Goal: Task Accomplishment & Management: Use online tool/utility

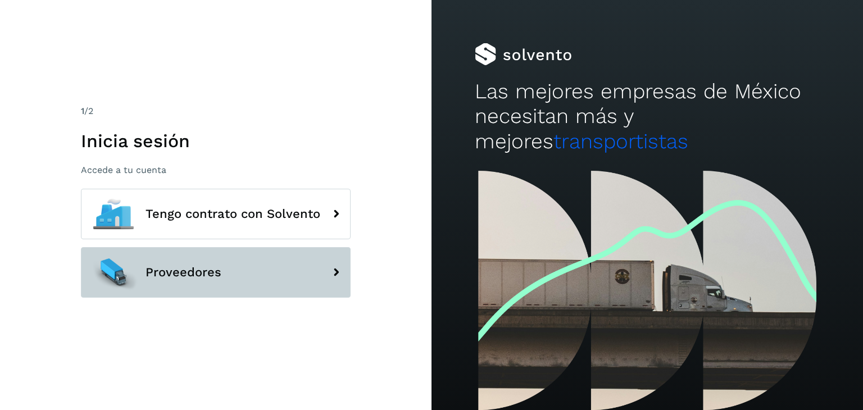
click at [218, 255] on button "Proveedores" at bounding box center [216, 272] width 270 height 51
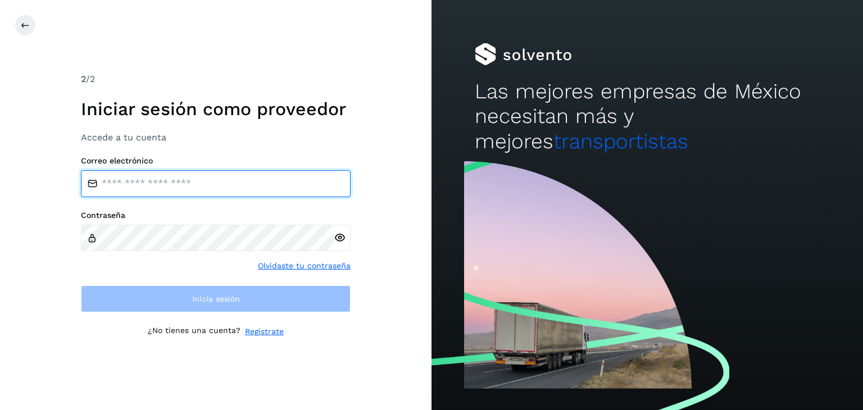
type input "**********"
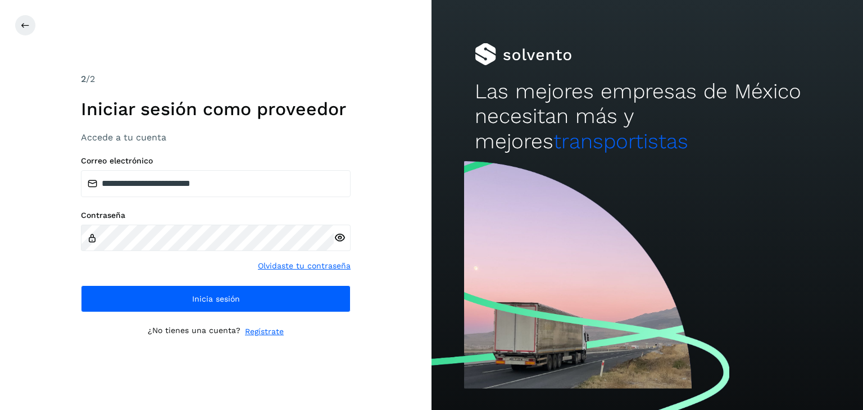
click at [227, 198] on div "**********" at bounding box center [216, 234] width 270 height 156
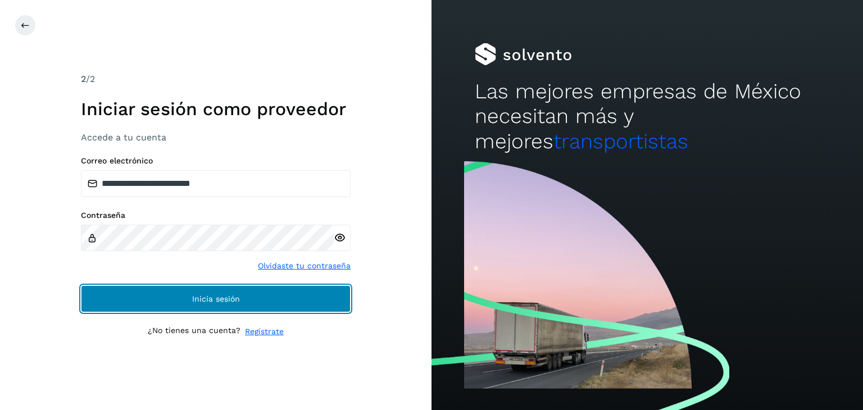
click at [224, 295] on span "Inicia sesión" at bounding box center [216, 299] width 48 height 8
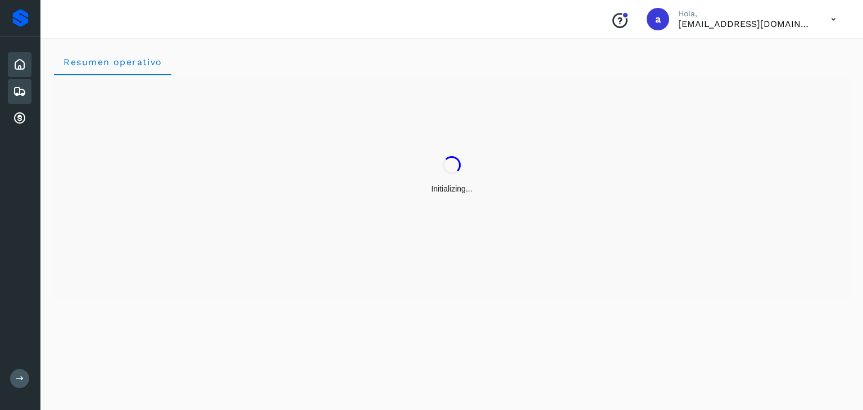
click at [16, 93] on icon at bounding box center [19, 91] width 13 height 13
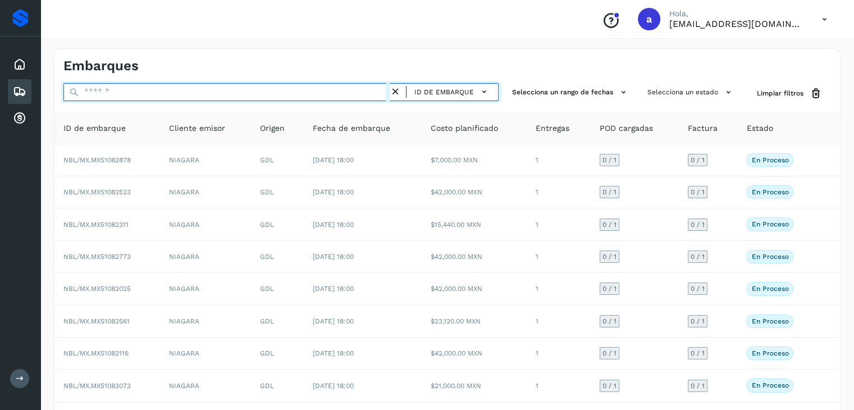
click at [151, 92] on input "text" at bounding box center [226, 92] width 326 height 18
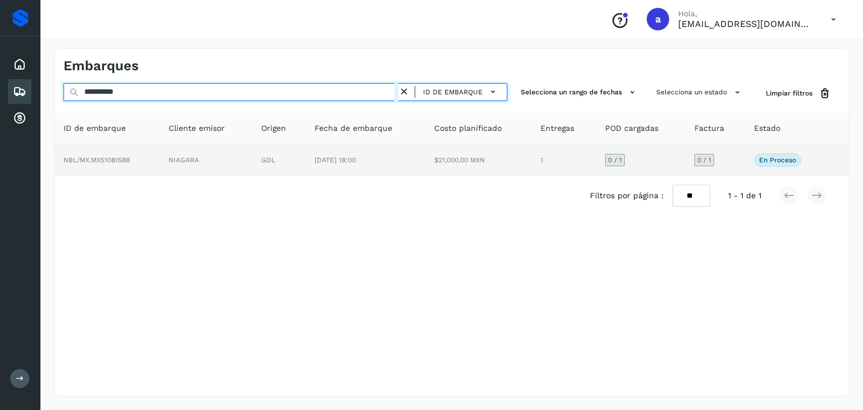
type input "**********"
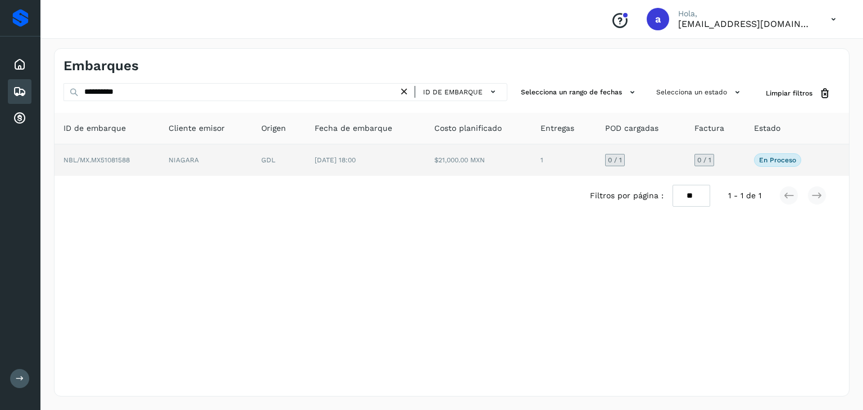
click at [400, 158] on td "[DATE] 18:00" at bounding box center [365, 159] width 119 height 31
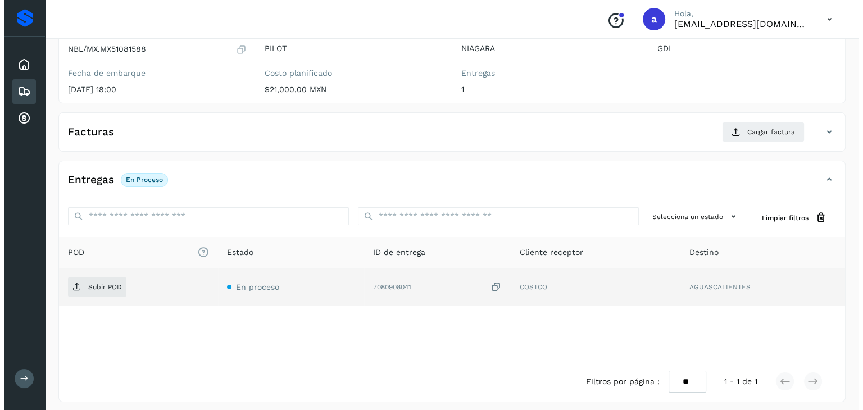
scroll to position [124, 0]
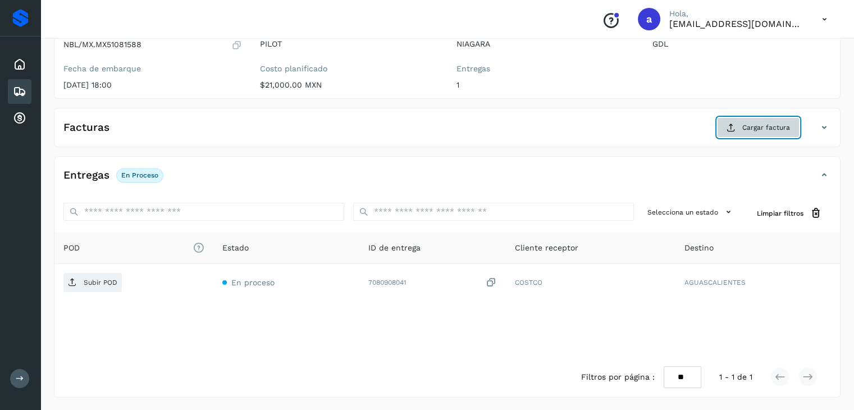
click at [726, 121] on button "Cargar factura" at bounding box center [758, 127] width 83 height 20
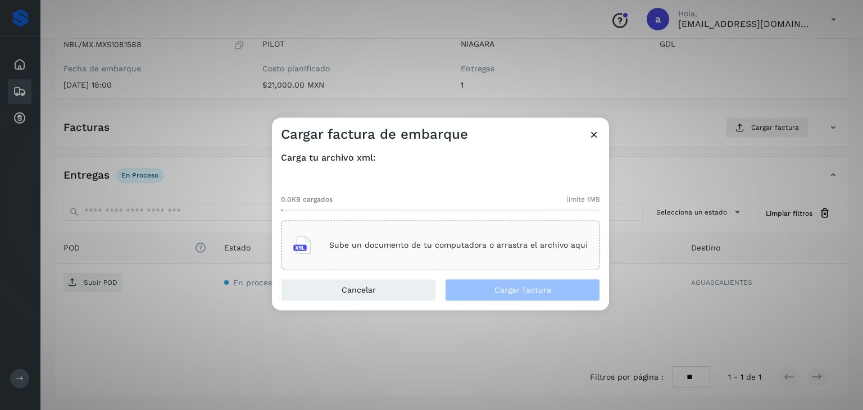
click at [406, 244] on p "Sube un documento de tu computadora o arrastra el archivo aquí" at bounding box center [458, 245] width 258 height 10
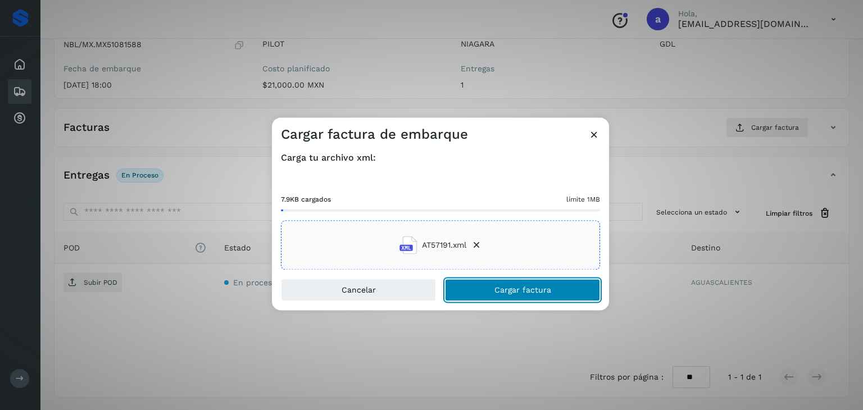
click at [521, 292] on span "Cargar factura" at bounding box center [522, 290] width 57 height 8
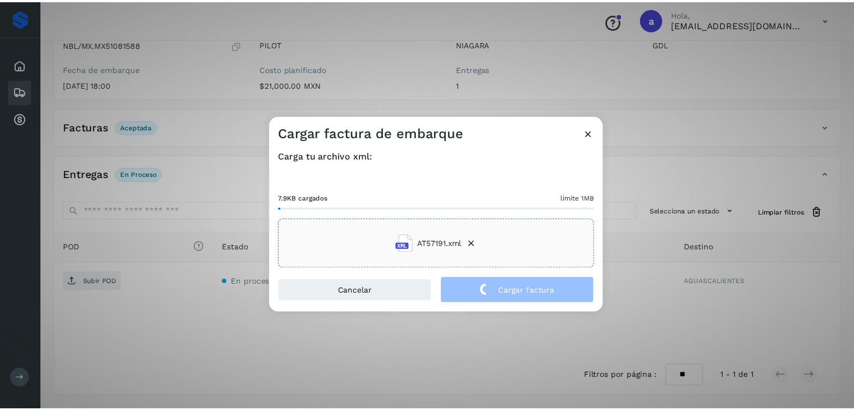
scroll to position [122, 0]
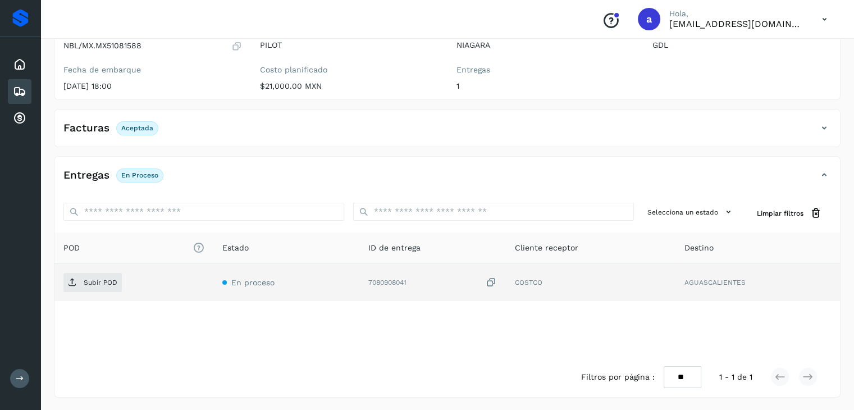
click at [492, 286] on icon at bounding box center [491, 283] width 11 height 12
click at [93, 279] on p "Subir POD" at bounding box center [101, 283] width 34 height 8
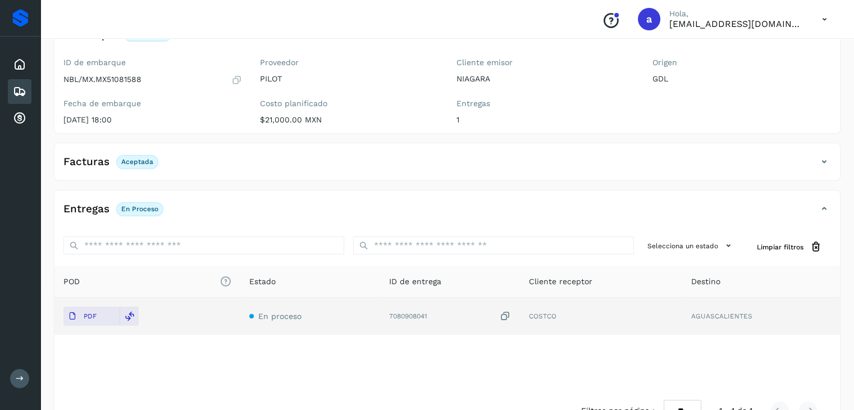
scroll to position [0, 0]
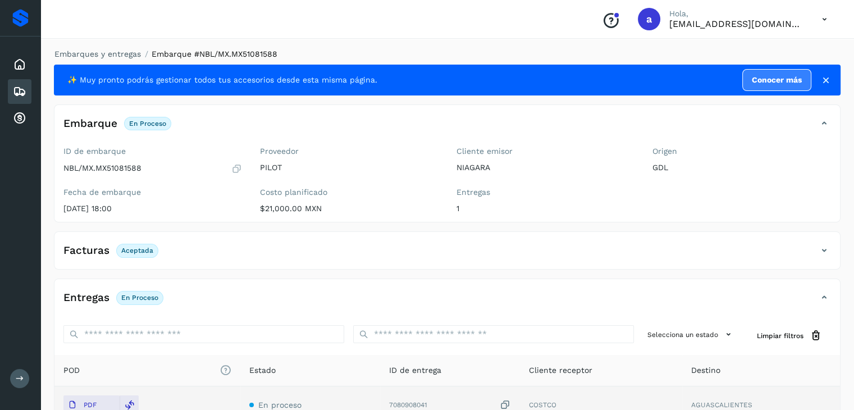
click at [20, 88] on icon at bounding box center [19, 91] width 13 height 13
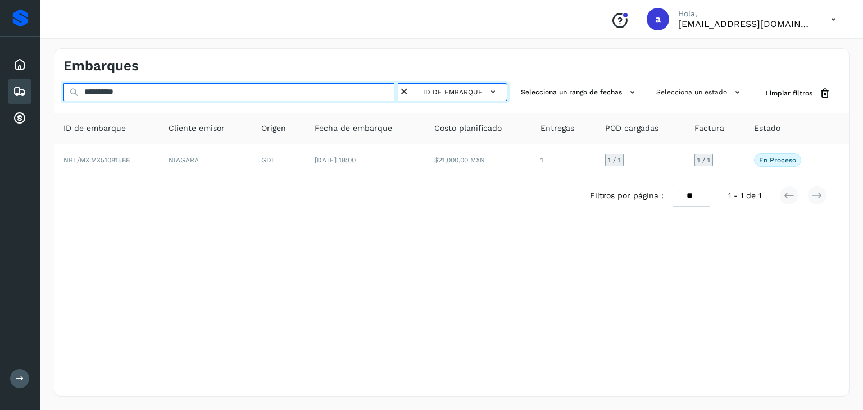
click at [369, 90] on input "**********" at bounding box center [230, 92] width 335 height 18
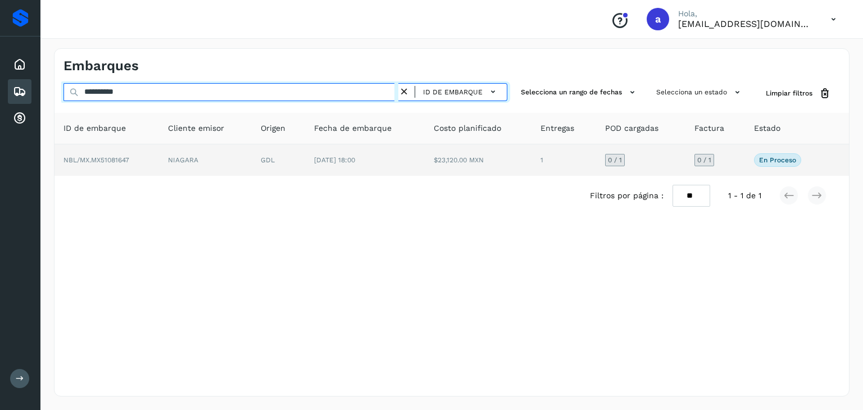
type input "**********"
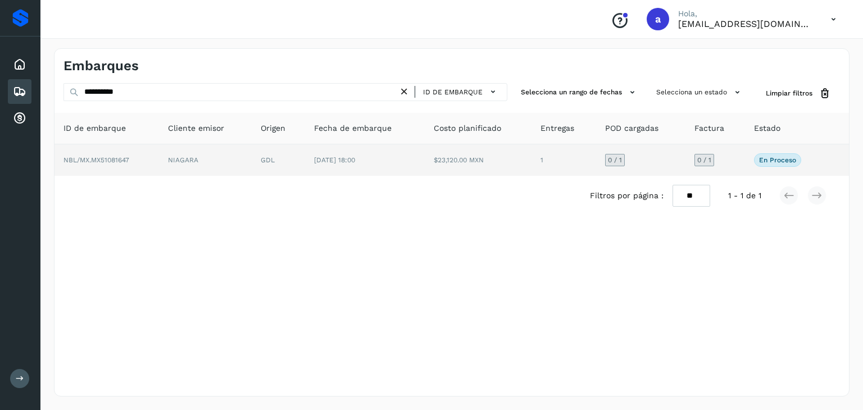
click at [453, 161] on td "$23,120.00 MXN" at bounding box center [478, 159] width 107 height 31
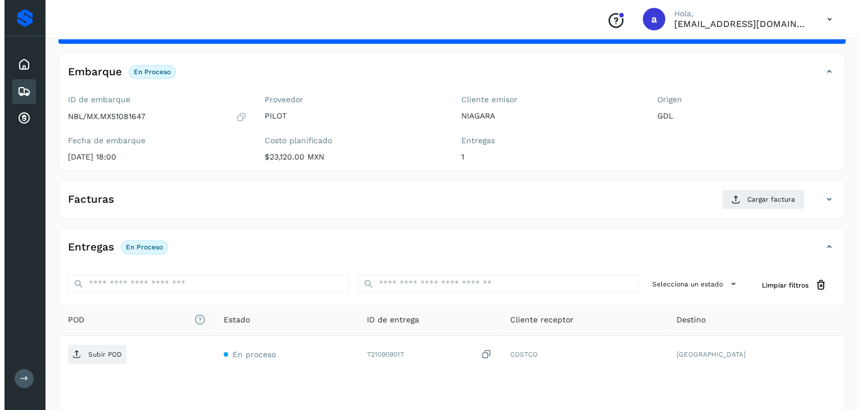
scroll to position [124, 0]
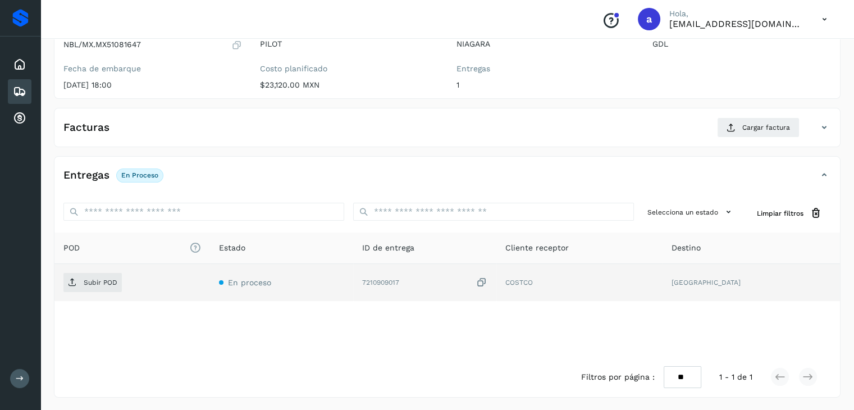
click at [488, 284] on icon at bounding box center [481, 283] width 11 height 12
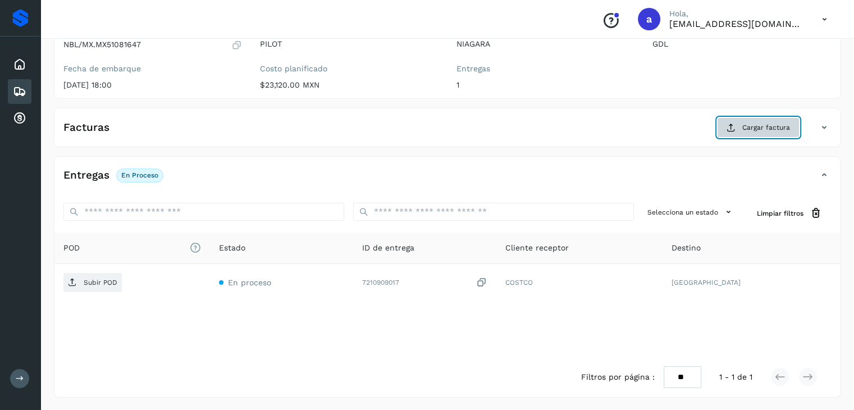
click at [762, 122] on span "Cargar factura" at bounding box center [767, 127] width 48 height 10
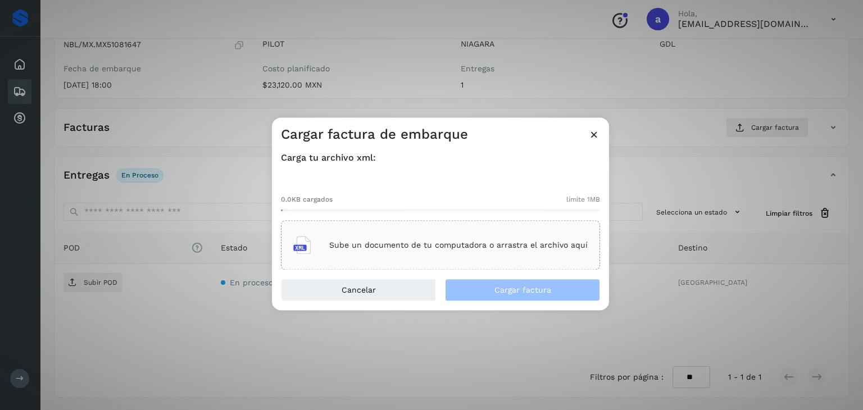
click at [400, 253] on div "Sube un documento de tu computadora o arrastra el archivo aquí" at bounding box center [440, 245] width 294 height 30
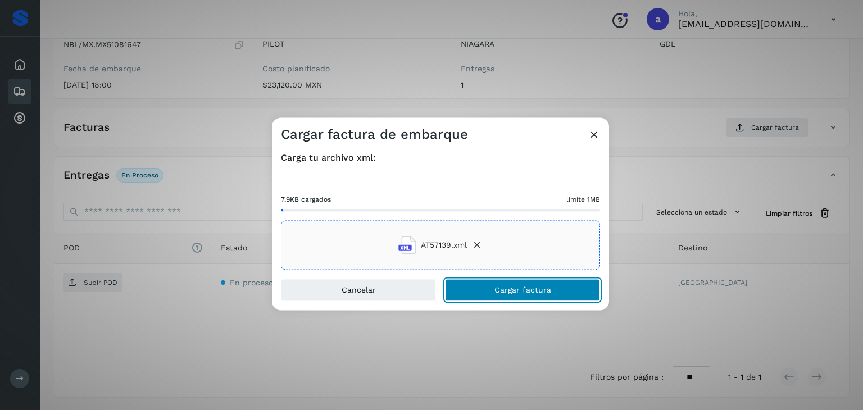
click at [522, 290] on span "Cargar factura" at bounding box center [522, 290] width 57 height 8
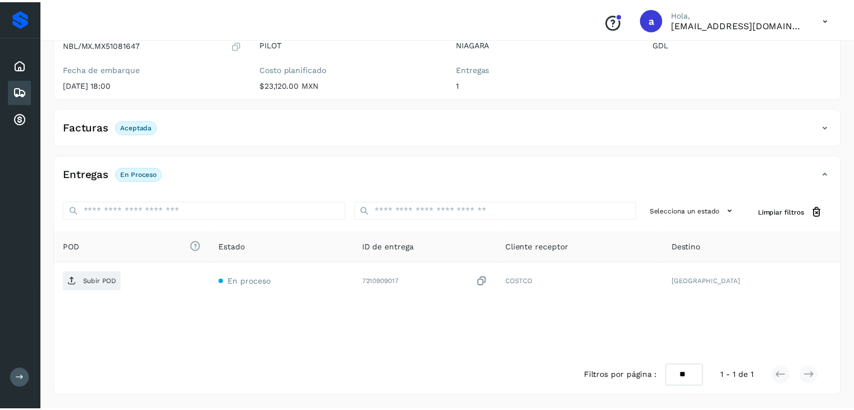
scroll to position [122, 0]
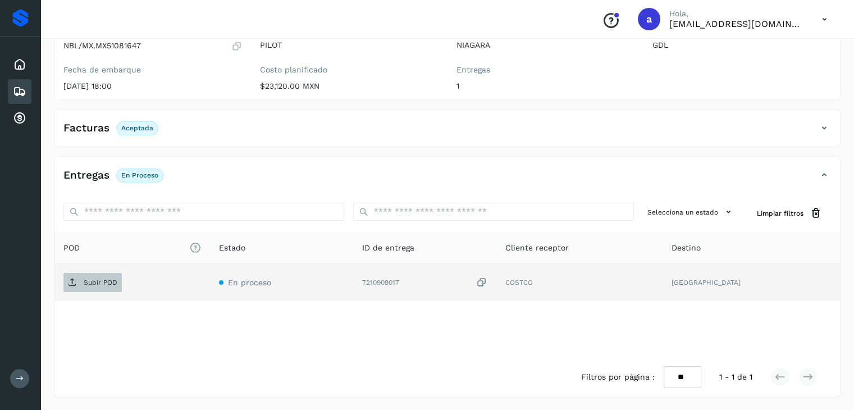
click at [100, 286] on span "Subir POD" at bounding box center [92, 283] width 58 height 18
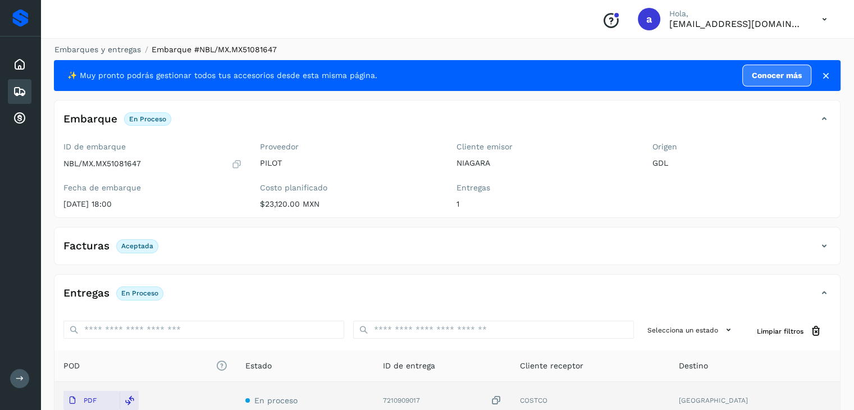
scroll to position [0, 0]
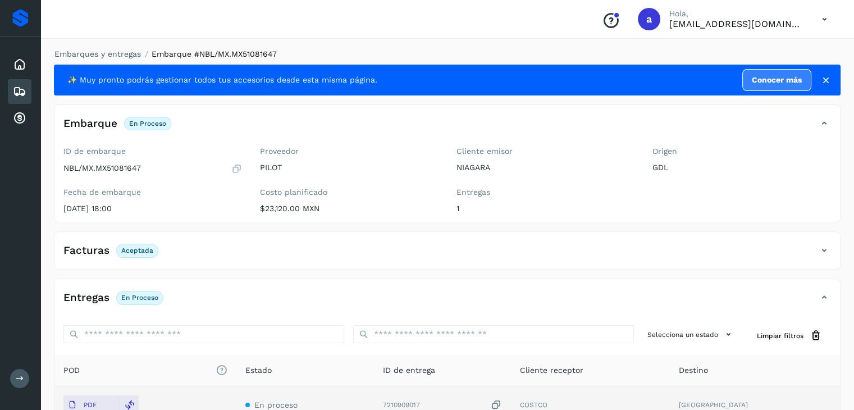
click at [24, 91] on icon at bounding box center [19, 91] width 13 height 13
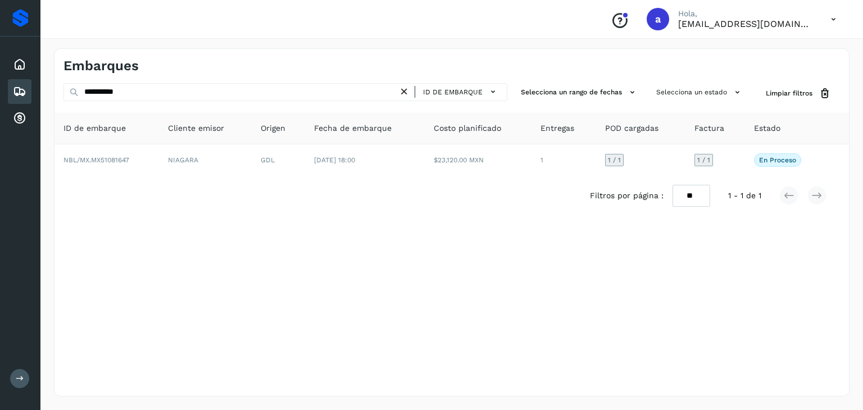
click at [404, 92] on icon at bounding box center [404, 92] width 12 height 12
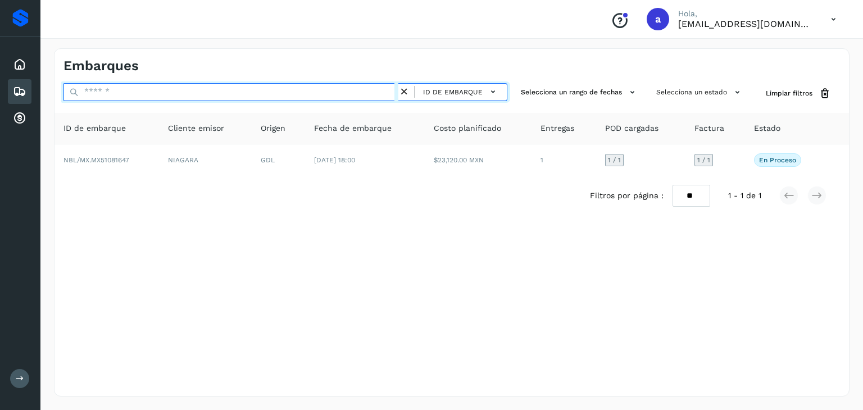
click at [339, 92] on input "text" at bounding box center [230, 92] width 335 height 18
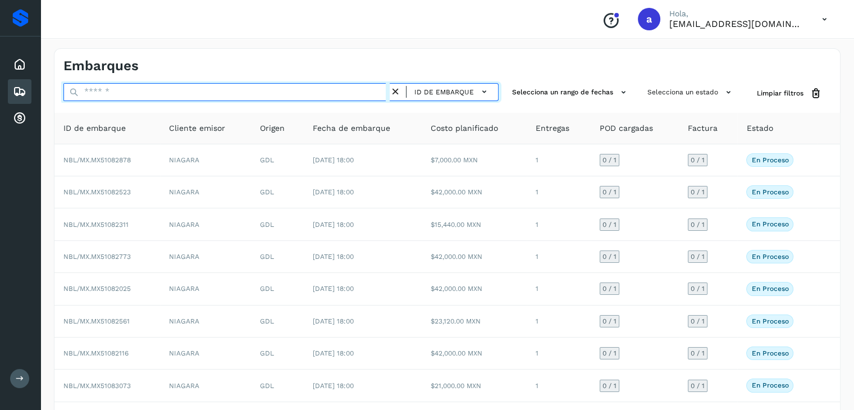
paste input "**********"
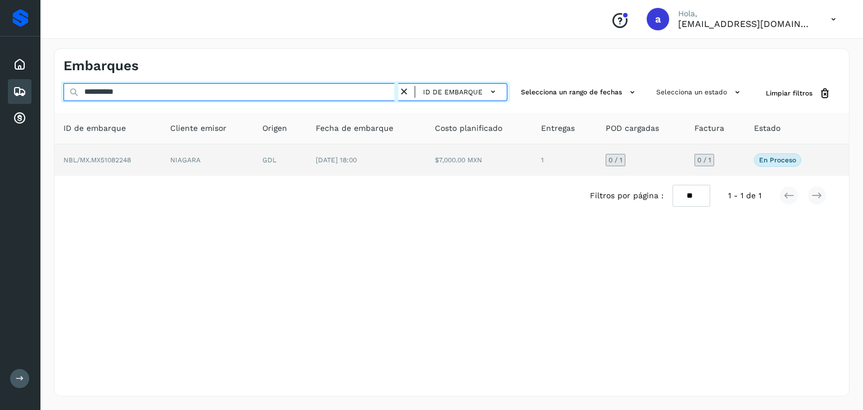
type input "**********"
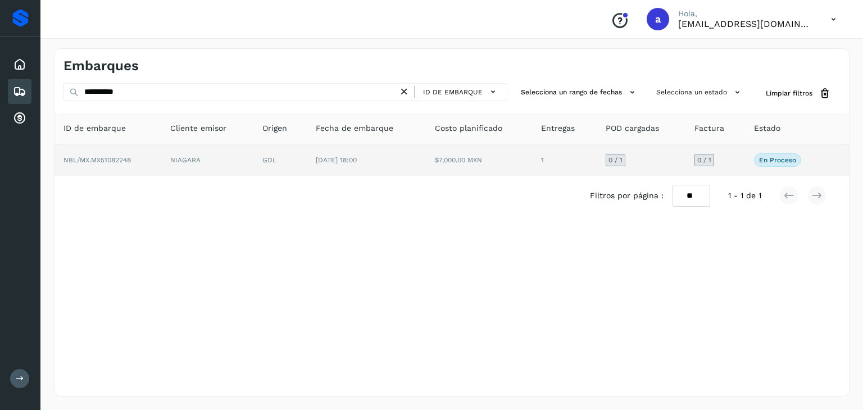
click at [337, 154] on td "[DATE] 18:00" at bounding box center [366, 159] width 119 height 31
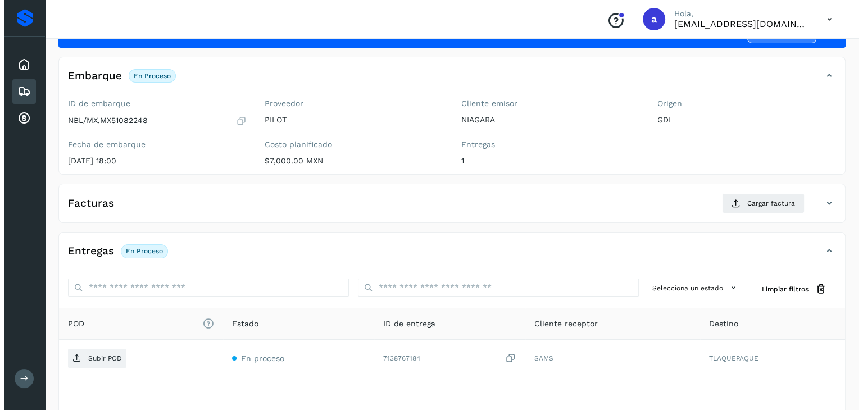
scroll to position [124, 0]
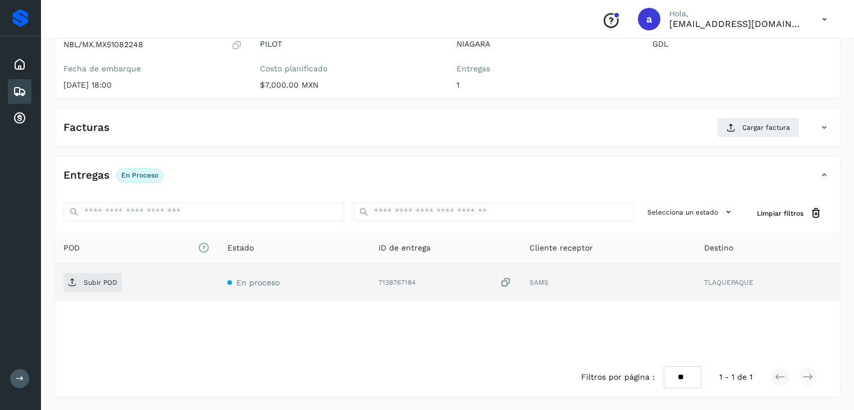
click at [506, 281] on icon at bounding box center [505, 283] width 11 height 12
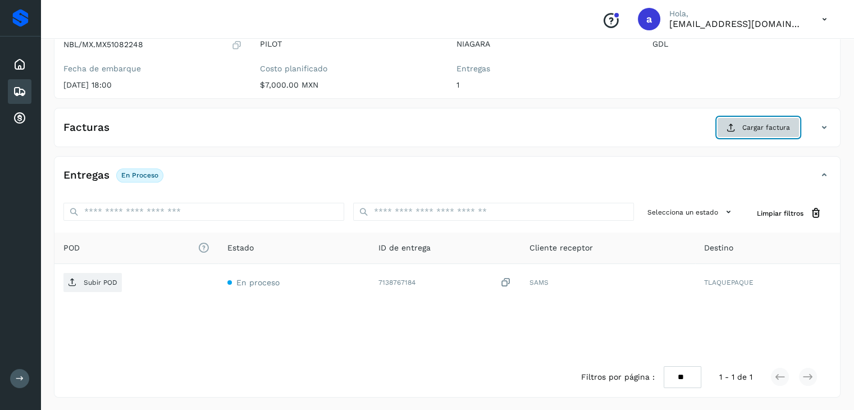
click at [723, 127] on button "Cargar factura" at bounding box center [758, 127] width 83 height 20
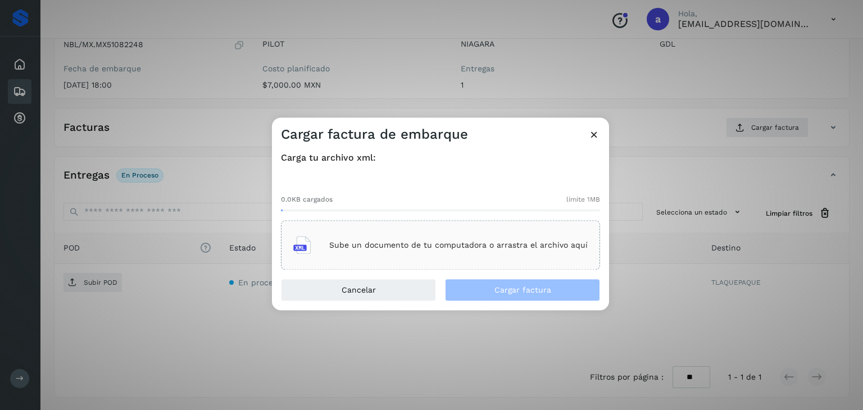
click at [403, 252] on div "Sube un documento de tu computadora o arrastra el archivo aquí" at bounding box center [440, 245] width 294 height 30
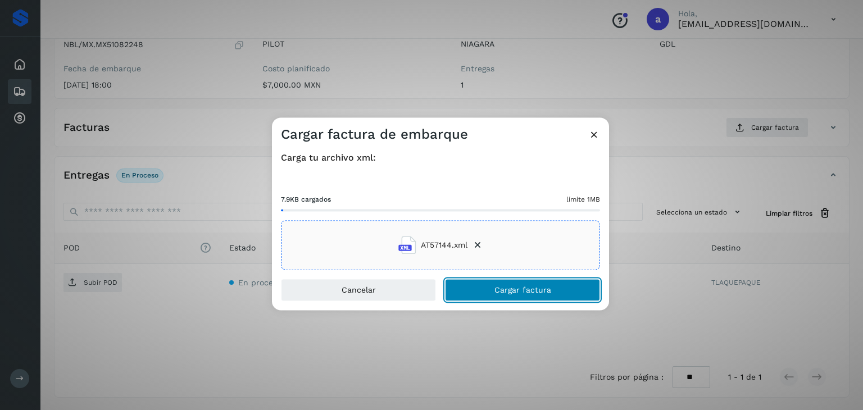
click at [489, 288] on button "Cargar factura" at bounding box center [522, 290] width 155 height 22
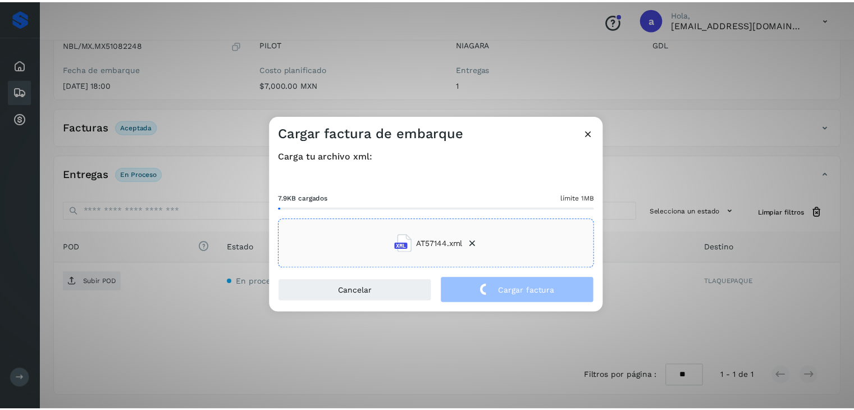
scroll to position [122, 0]
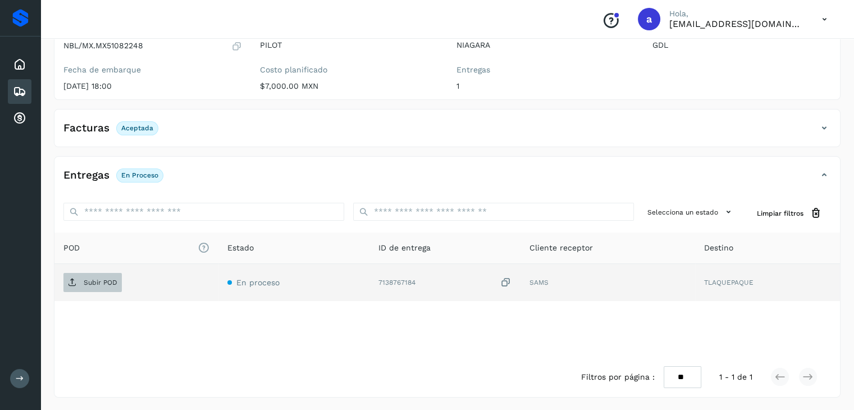
click at [96, 284] on p "Subir POD" at bounding box center [101, 283] width 34 height 8
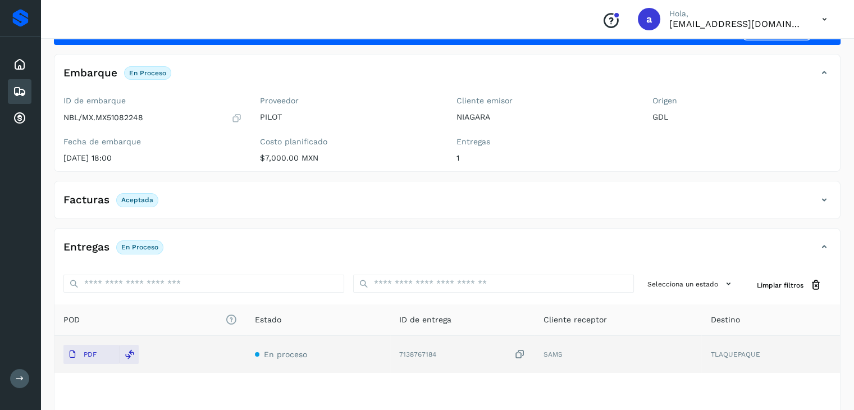
scroll to position [0, 0]
